Goal: Task Accomplishment & Management: Complete application form

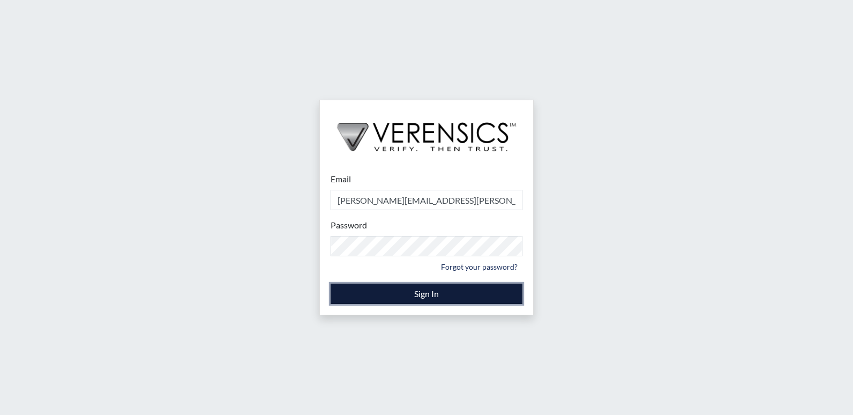
click at [412, 302] on button "Sign In" at bounding box center [427, 293] width 192 height 20
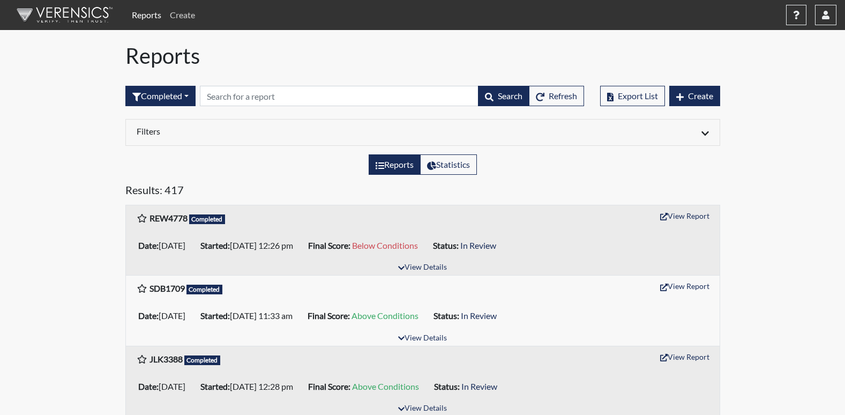
click at [176, 13] on link "Create" at bounding box center [183, 14] width 34 height 21
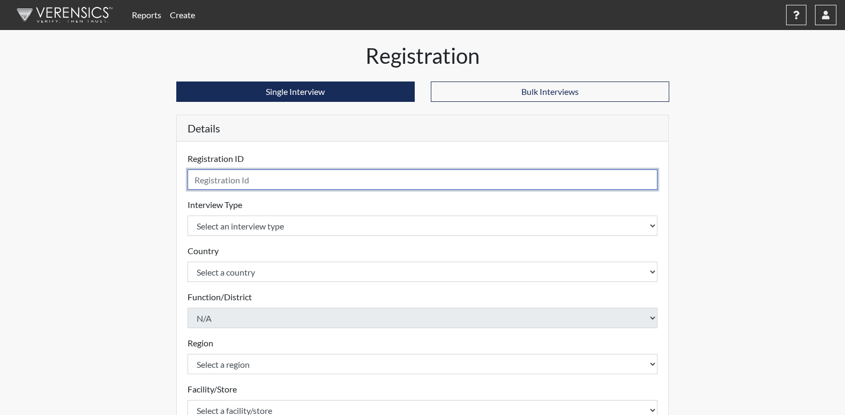
click at [235, 186] on input "text" at bounding box center [423, 179] width 470 height 20
type input "Ant7396"
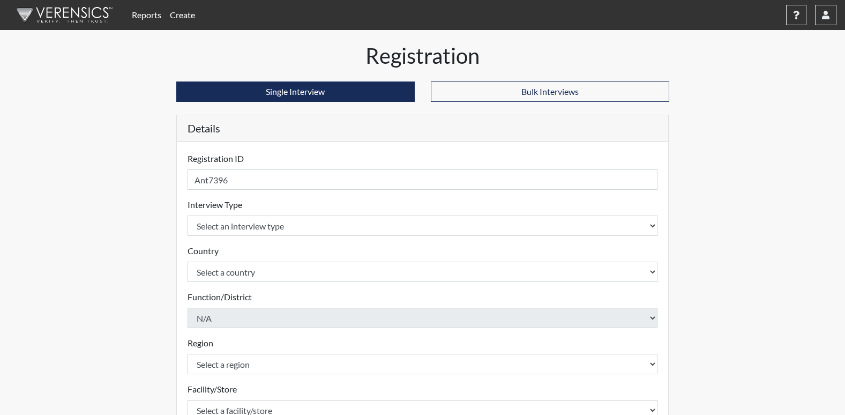
click at [235, 236] on form "Registration ID Ant7396 Please provide a registration ID. Interview Type Select…" at bounding box center [423, 344] width 470 height 384
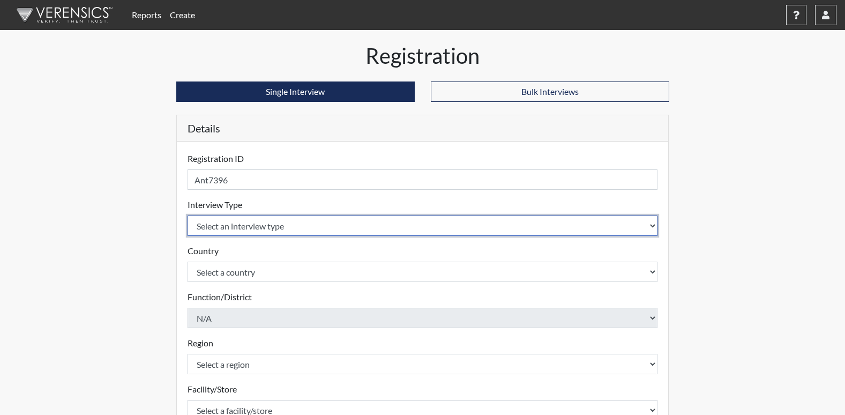
click at [228, 222] on select "Select an interview type Corrections Pre-Employment" at bounding box center [423, 225] width 470 height 20
select select "ff733e93-e1bf-11ea-9c9f-0eff0cf7eb8f"
click at [188, 215] on select "Select an interview type Corrections Pre-Employment" at bounding box center [423, 225] width 470 height 20
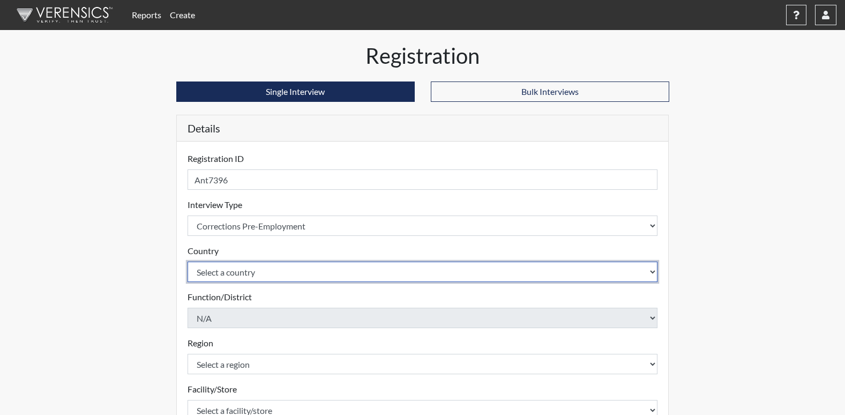
click at [234, 274] on select "Select a country [GEOGRAPHIC_DATA] [GEOGRAPHIC_DATA]" at bounding box center [423, 271] width 470 height 20
select select "united-states-of-[GEOGRAPHIC_DATA]"
click at [188, 261] on select "Select a country [GEOGRAPHIC_DATA] [GEOGRAPHIC_DATA]" at bounding box center [423, 271] width 470 height 20
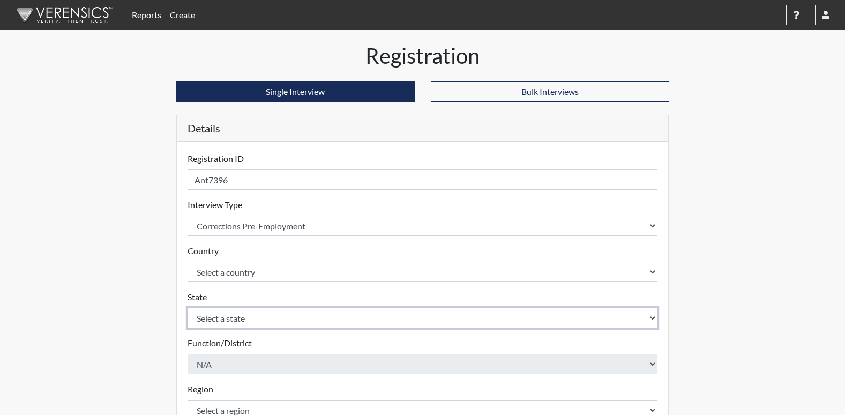
click at [222, 316] on select "Select a state [US_STATE] [US_STATE] [US_STATE] [US_STATE] [US_STATE] [US_STATE…" at bounding box center [423, 318] width 470 height 20
select select "GA"
click at [188, 308] on select "Select a state [US_STATE] [US_STATE] [US_STATE] [US_STATE] [US_STATE] [US_STATE…" at bounding box center [423, 318] width 470 height 20
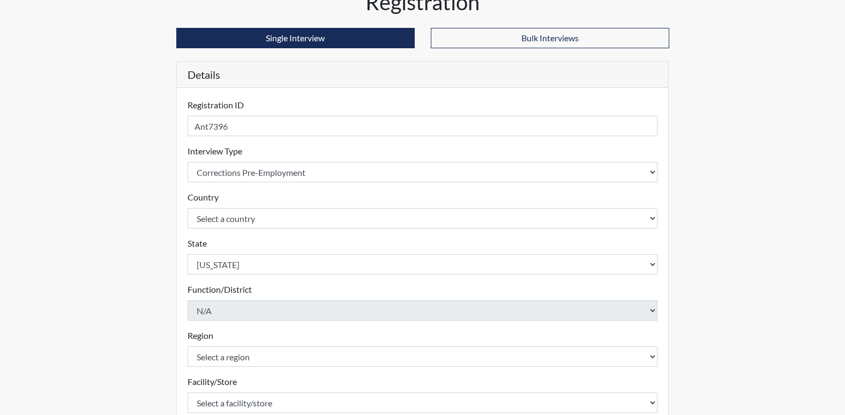
scroll to position [107, 0]
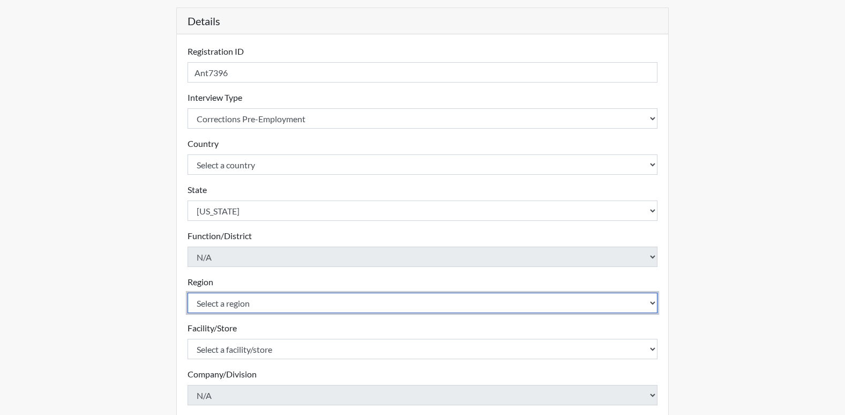
click at [241, 304] on select "Select a region [GEOGRAPHIC_DATA]" at bounding box center [423, 303] width 470 height 20
select select "51976826-f18e-4b67-8d3b-b0a0fa2f97ff"
click at [188, 293] on select "Select a region [GEOGRAPHIC_DATA]" at bounding box center [423, 303] width 470 height 20
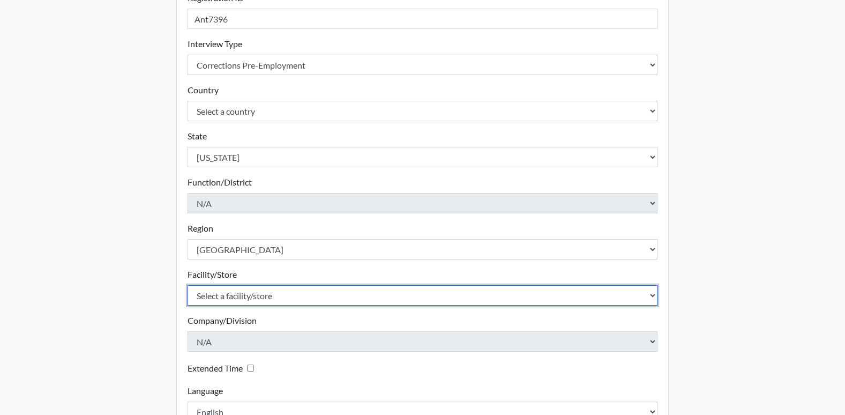
click at [237, 294] on select "Select a facility/store [PERSON_NAME]" at bounding box center [423, 295] width 470 height 20
select select "26626ab7-56a1-437f-96f2-2870d0fac929"
click at [188, 285] on select "Select a facility/store [PERSON_NAME]" at bounding box center [423, 295] width 470 height 20
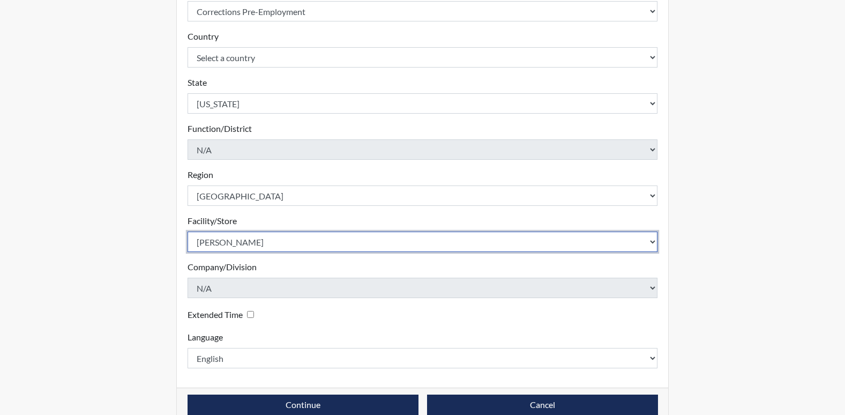
scroll to position [234, 0]
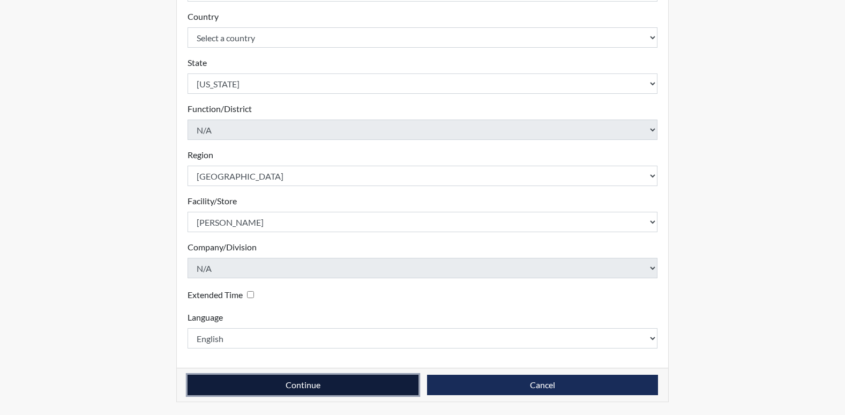
click at [300, 380] on button "Continue" at bounding box center [303, 385] width 231 height 20
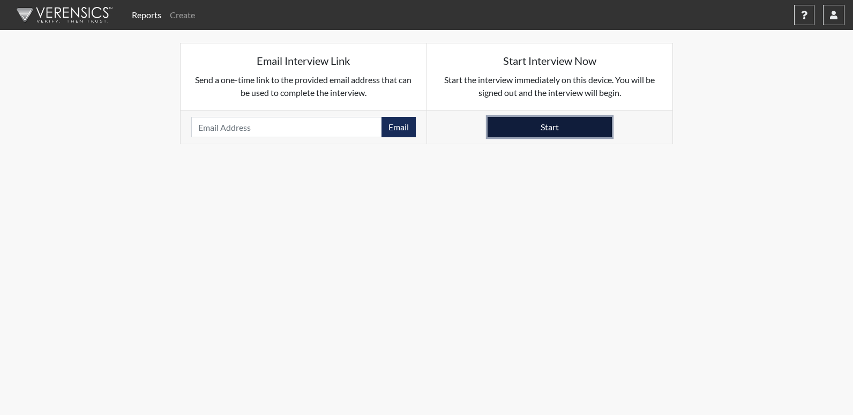
click at [542, 131] on button "Start" at bounding box center [550, 127] width 124 height 20
